Goal: Check status: Check status

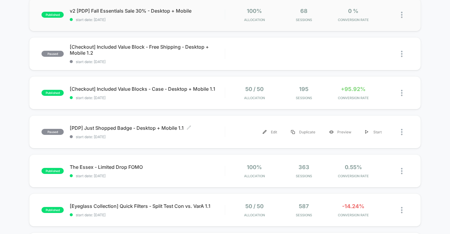
scroll to position [107, 0]
click at [214, 105] on div "published [Checkout] Included Value Blocks - Case - Desktop + Mobile 1.1 start …" at bounding box center [224, 92] width 391 height 33
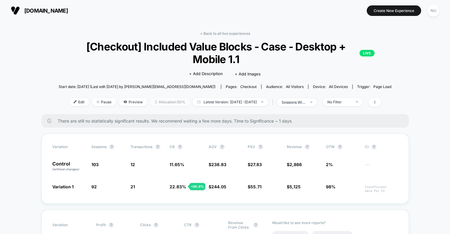
click at [153, 104] on span "Allocation: 50%" at bounding box center [169, 102] width 39 height 8
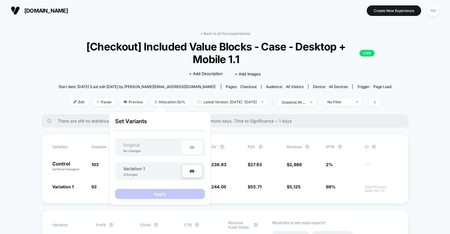
click at [190, 174] on input "***" at bounding box center [191, 171] width 21 height 14
type input "***"
type input "**"
type input "***"
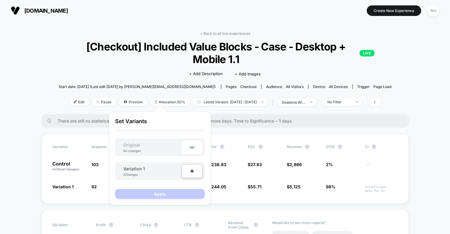
type input "***"
type input "**"
type input "****"
click at [179, 191] on button "Apply" at bounding box center [160, 194] width 90 height 10
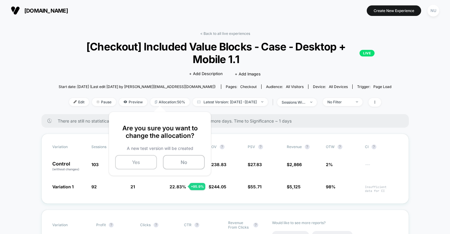
click at [150, 162] on button "Yes" at bounding box center [136, 162] width 42 height 14
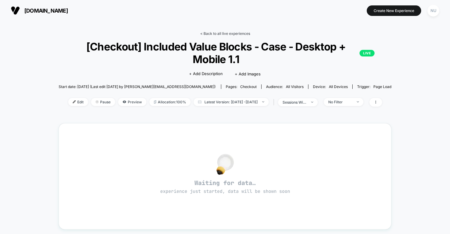
click at [233, 34] on link "< Back to all live experiences" at bounding box center [225, 33] width 50 height 5
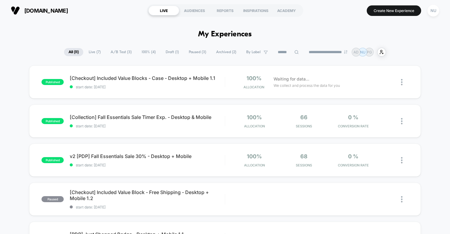
click at [113, 50] on span "A/B Test ( 3 )" at bounding box center [121, 52] width 30 height 8
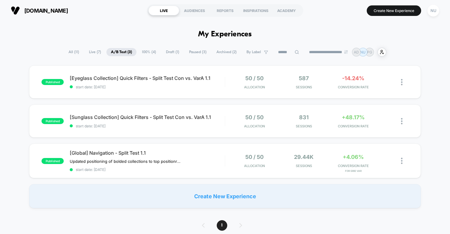
click at [172, 50] on span "Draft ( 1 )" at bounding box center [172, 52] width 22 height 8
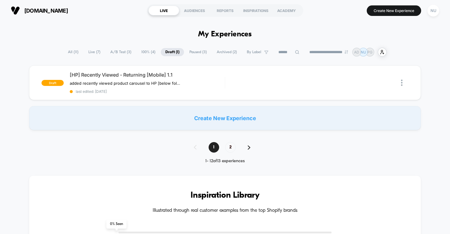
click at [192, 52] on span "Paused ( 3 )" at bounding box center [198, 52] width 26 height 8
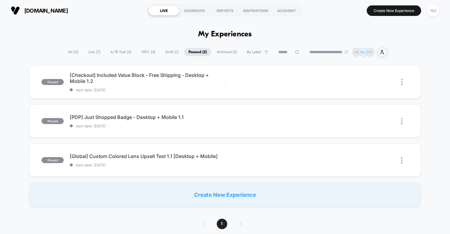
click at [215, 50] on span "Archived ( 2 )" at bounding box center [226, 52] width 29 height 8
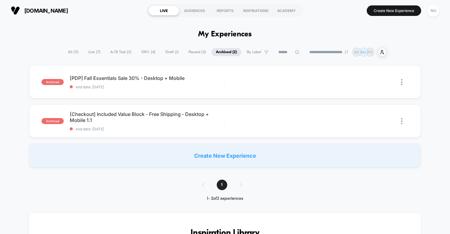
click at [90, 52] on span "Live ( 7 )" at bounding box center [94, 52] width 21 height 8
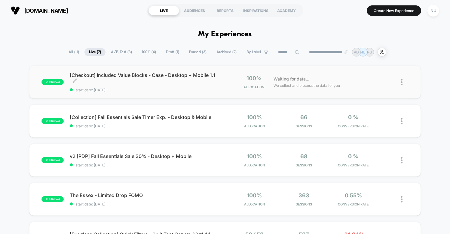
click at [128, 91] on span "start date: [DATE]" at bounding box center [147, 90] width 155 height 5
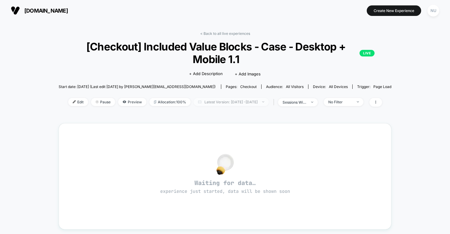
click at [244, 104] on span "Latest Version: [DATE] - [DATE]" at bounding box center [230, 102] width 75 height 8
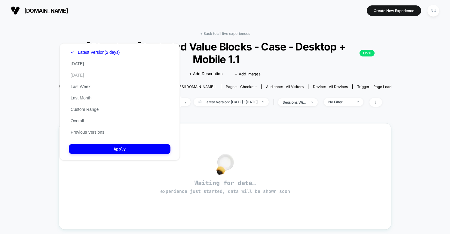
click at [81, 74] on button "[DATE]" at bounding box center [77, 74] width 17 height 5
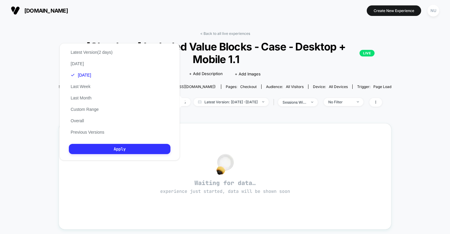
click at [110, 146] on button "Apply" at bounding box center [120, 149] width 102 height 10
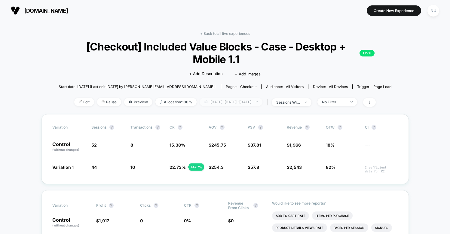
click at [230, 105] on span "[DATE]: [DATE] - [DATE]" at bounding box center [230, 102] width 63 height 8
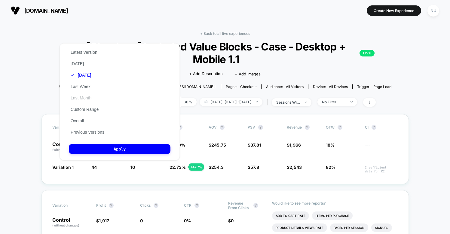
click at [85, 99] on button "Last Month" at bounding box center [81, 97] width 24 height 5
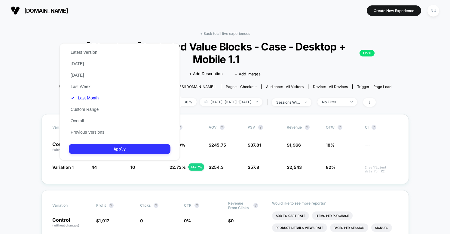
click at [97, 150] on button "Apply" at bounding box center [120, 149] width 102 height 10
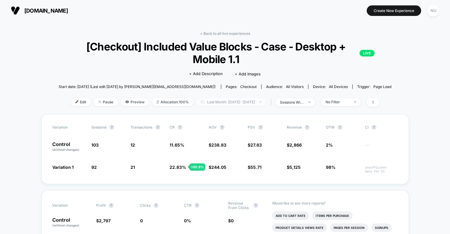
click at [234, 100] on span "Last Month: [DATE] - [DATE]" at bounding box center [231, 102] width 70 height 8
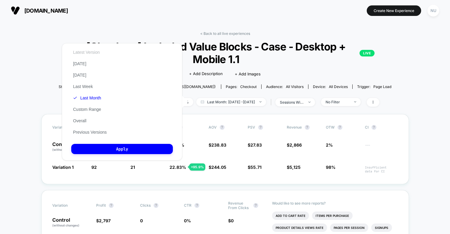
click at [93, 53] on button "Latest Version" at bounding box center [86, 52] width 30 height 5
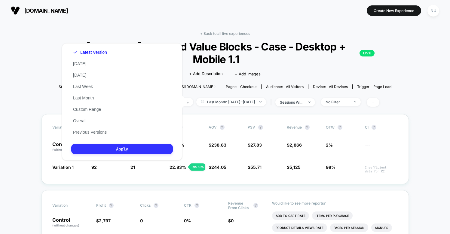
click at [128, 147] on button "Apply" at bounding box center [122, 149] width 102 height 10
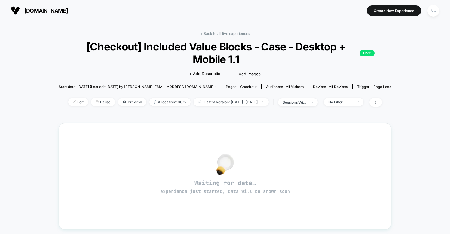
click at [206, 70] on div "Click to edit experience details + Add Description + Add Images" at bounding box center [224, 73] width 199 height 16
click at [229, 99] on span "Latest Version: [DATE] - [DATE]" at bounding box center [230, 102] width 75 height 8
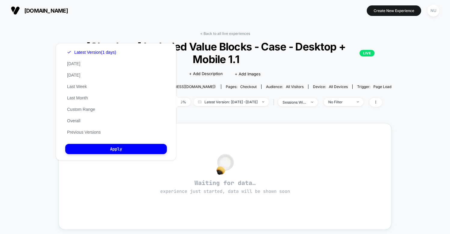
click at [84, 102] on div "Latest Version (1 days) [DATE] [DATE] Last Week Last Month Custom Range Overall…" at bounding box center [91, 92] width 53 height 91
click at [84, 101] on div "Latest Version (1 days) [DATE] [DATE] Last Week Last Month Custom Range Overall…" at bounding box center [91, 92] width 53 height 91
click at [84, 100] on button "Last Month" at bounding box center [77, 97] width 24 height 5
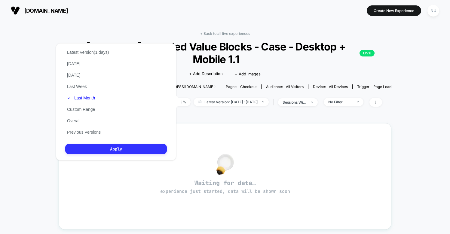
click at [97, 153] on button "Apply" at bounding box center [116, 149] width 102 height 10
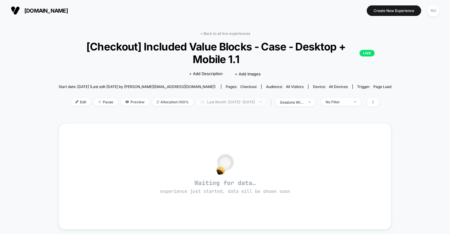
click at [203, 105] on span "Last Month: [DATE] - [DATE]" at bounding box center [231, 102] width 70 height 8
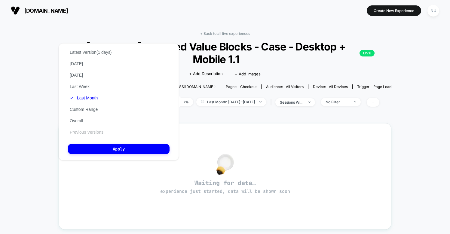
click at [84, 131] on button "Previous Versions" at bounding box center [86, 131] width 37 height 5
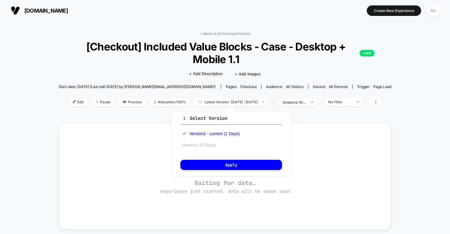
click at [203, 146] on button "Version 1 (3 Days)" at bounding box center [198, 144] width 37 height 5
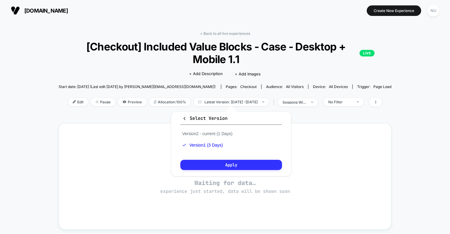
click at [208, 164] on button "Apply" at bounding box center [231, 165] width 102 height 10
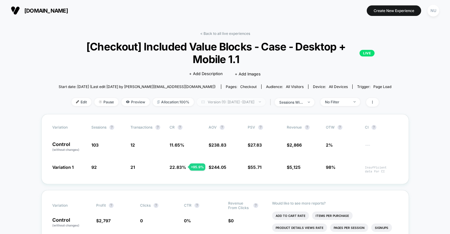
click at [233, 104] on span "Version (1): [DATE] - [DATE]" at bounding box center [231, 102] width 68 height 8
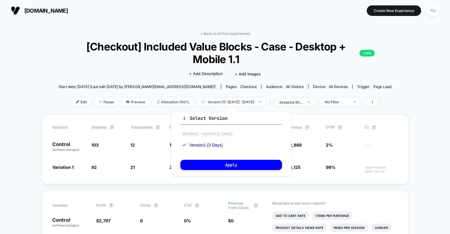
click at [204, 133] on button "Version 2 - current (1 Days)" at bounding box center [207, 133] width 54 height 5
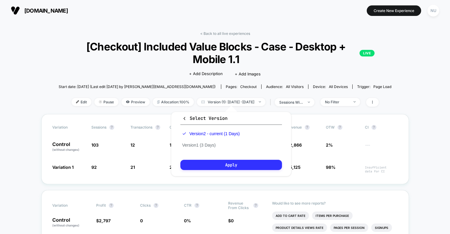
click at [211, 168] on button "Apply" at bounding box center [231, 165] width 102 height 10
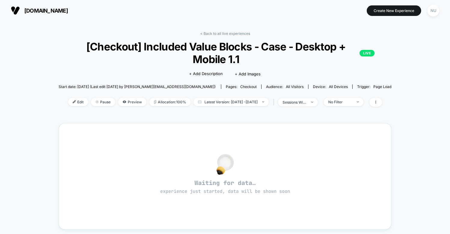
click at [147, 117] on div "< Back to all live experiences [Checkout] Included Value Blocks - Case - Deskto…" at bounding box center [225, 181] width 333 height 308
click at [202, 102] on span "Latest Version: [DATE] - [DATE]" at bounding box center [230, 102] width 75 height 8
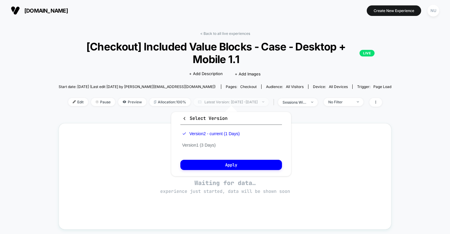
click at [202, 102] on span "Latest Version: [DATE] - [DATE]" at bounding box center [230, 102] width 75 height 8
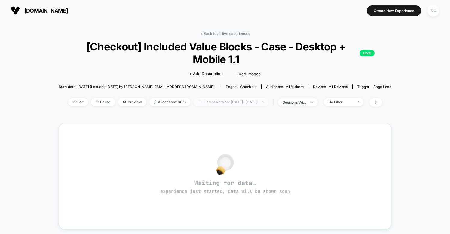
click at [202, 102] on span "Latest Version: [DATE] - [DATE]" at bounding box center [230, 102] width 75 height 8
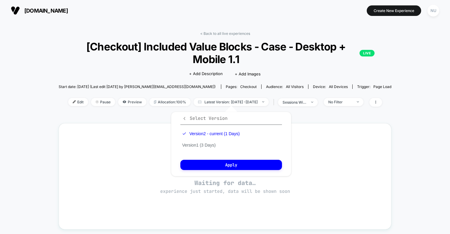
click at [198, 116] on span "Select Version" at bounding box center [204, 118] width 45 height 6
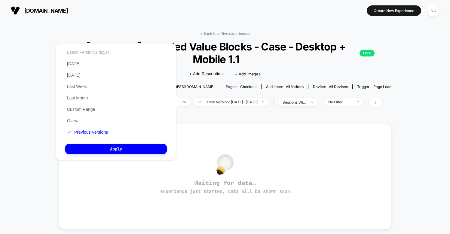
click at [96, 53] on button "Latest Version (1 days)" at bounding box center [87, 52] width 45 height 5
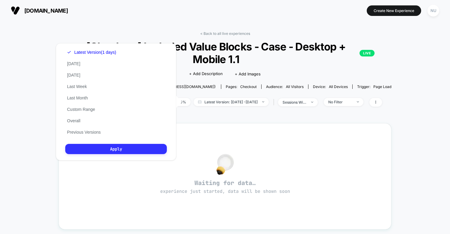
click at [136, 147] on button "Apply" at bounding box center [116, 149] width 102 height 10
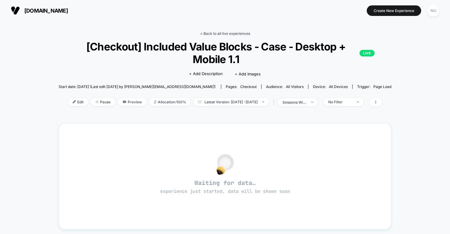
click at [220, 33] on link "< Back to all live experiences" at bounding box center [225, 33] width 50 height 5
